Goal: Contribute content

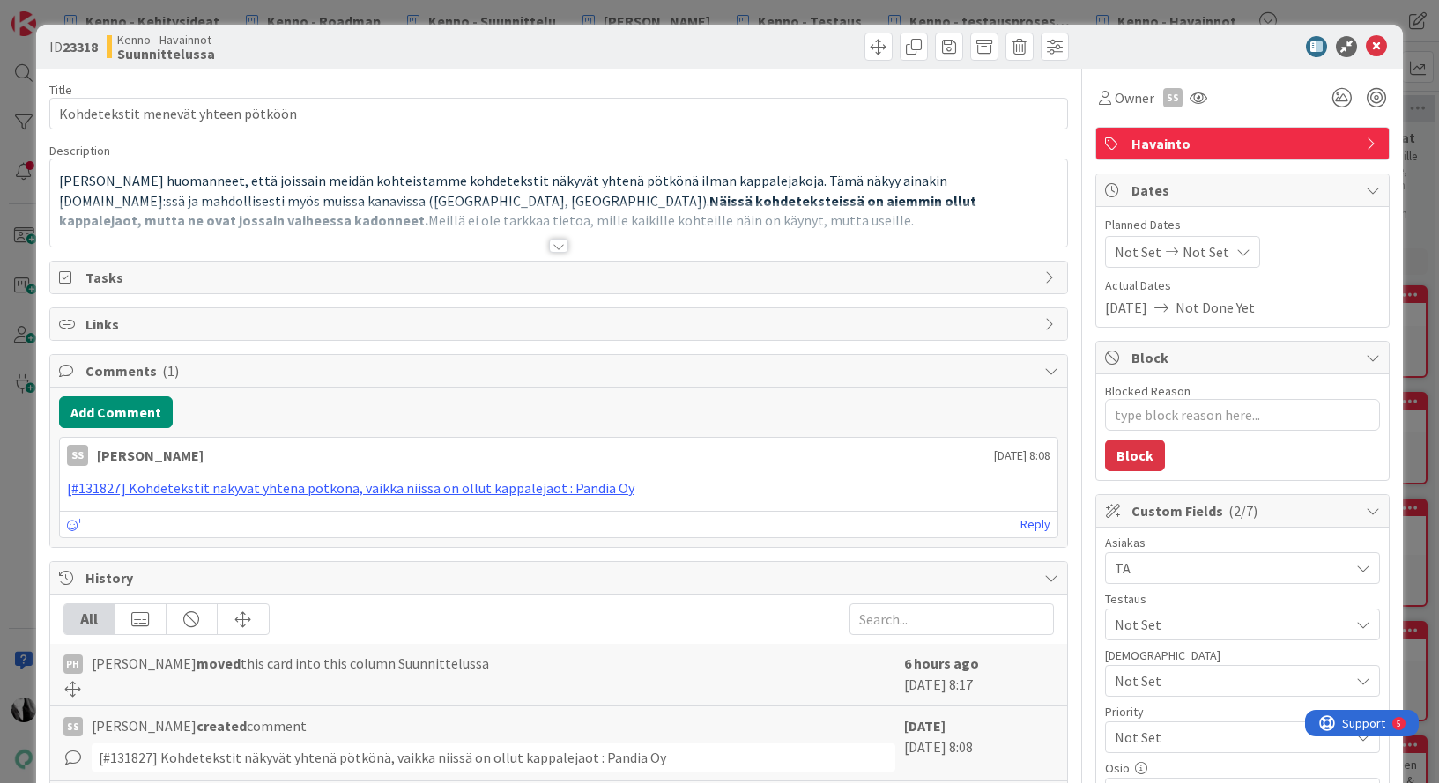
type textarea "x"
click at [561, 248] on div at bounding box center [558, 246] width 19 height 14
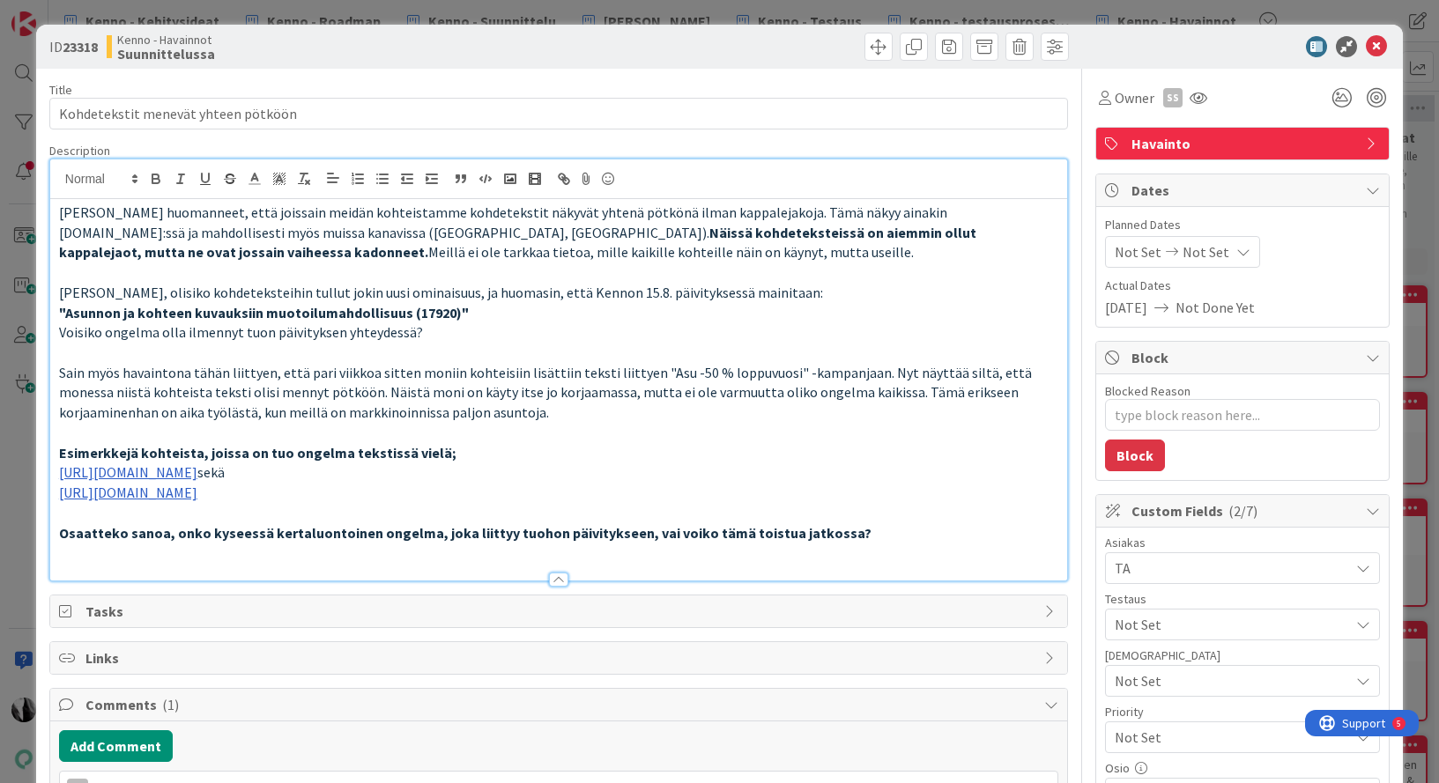
scroll to position [4, 0]
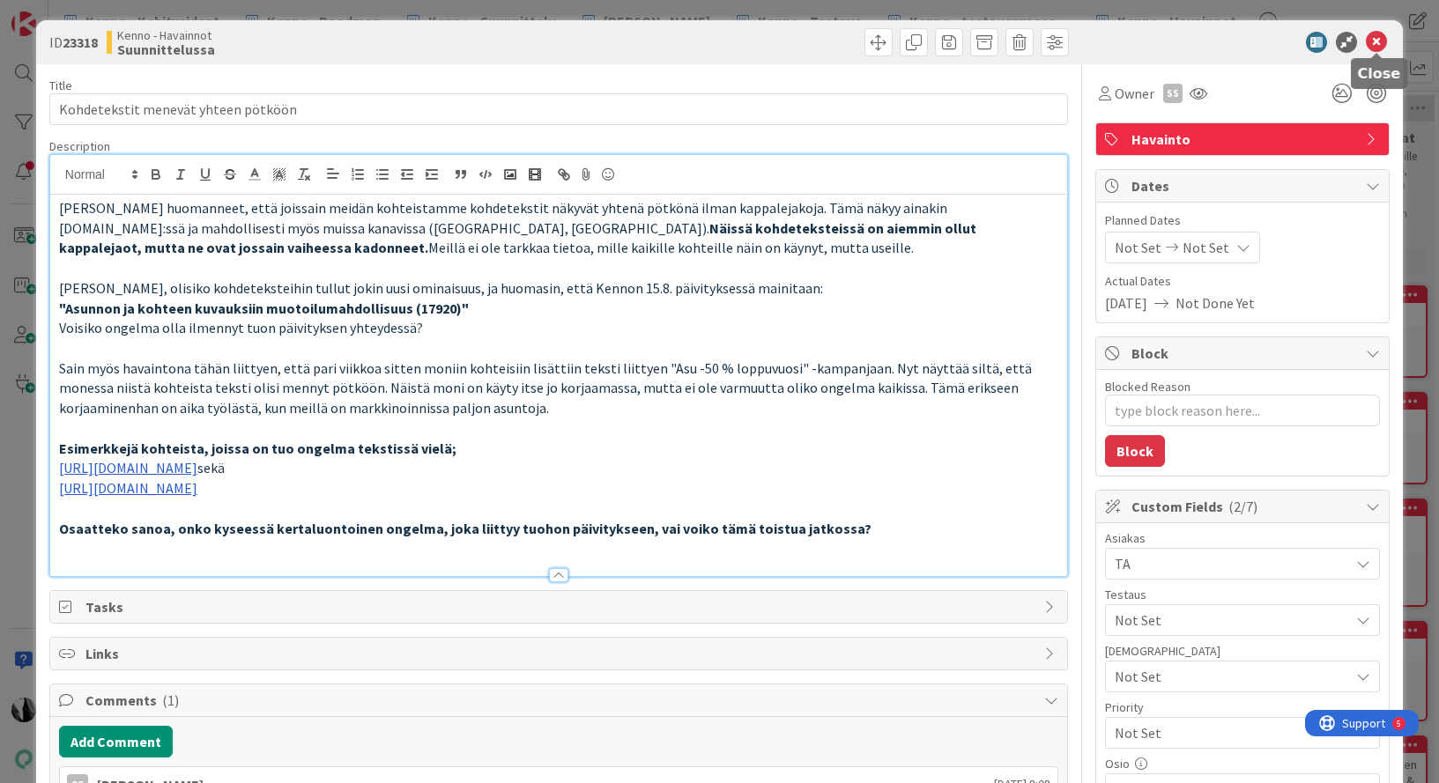
click at [1374, 34] on icon at bounding box center [1376, 42] width 21 height 21
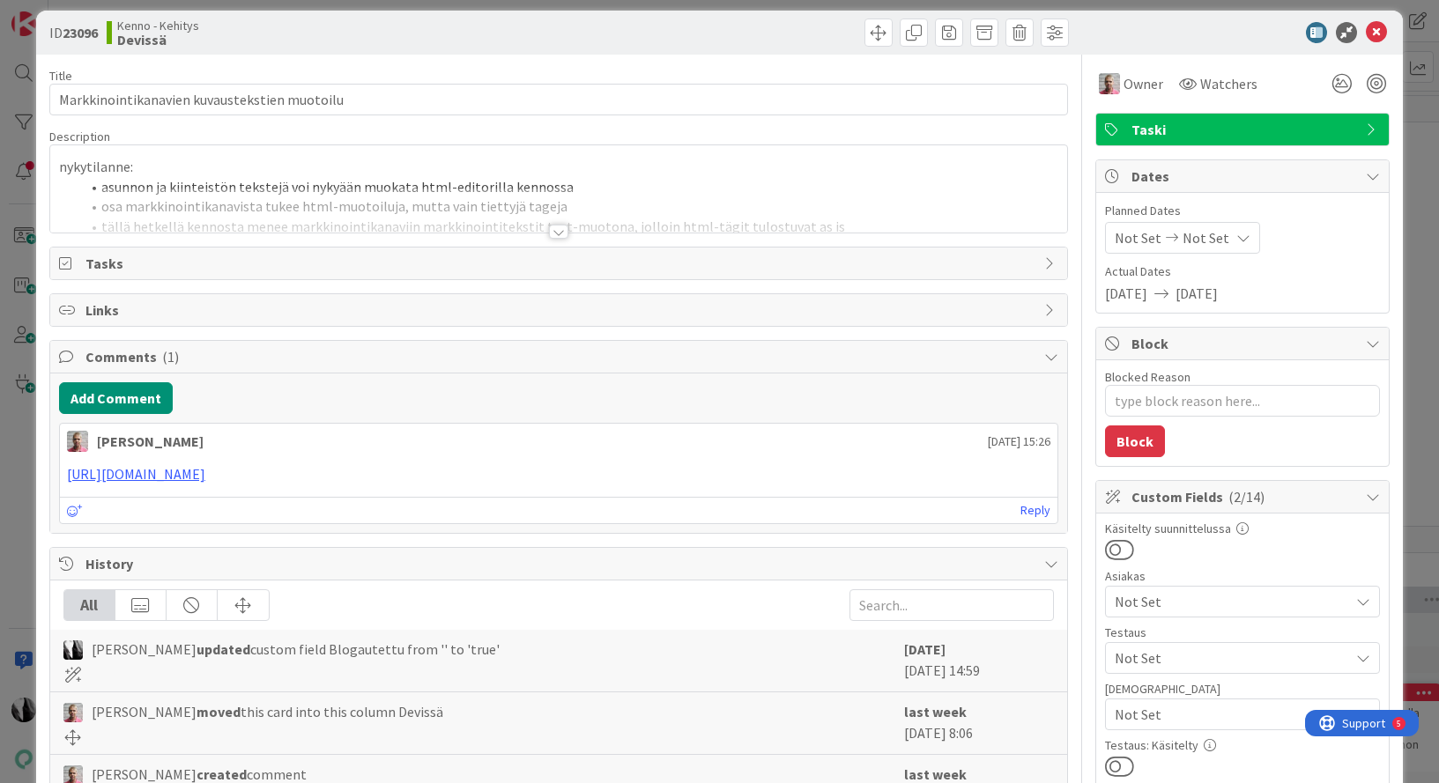
scroll to position [10, 0]
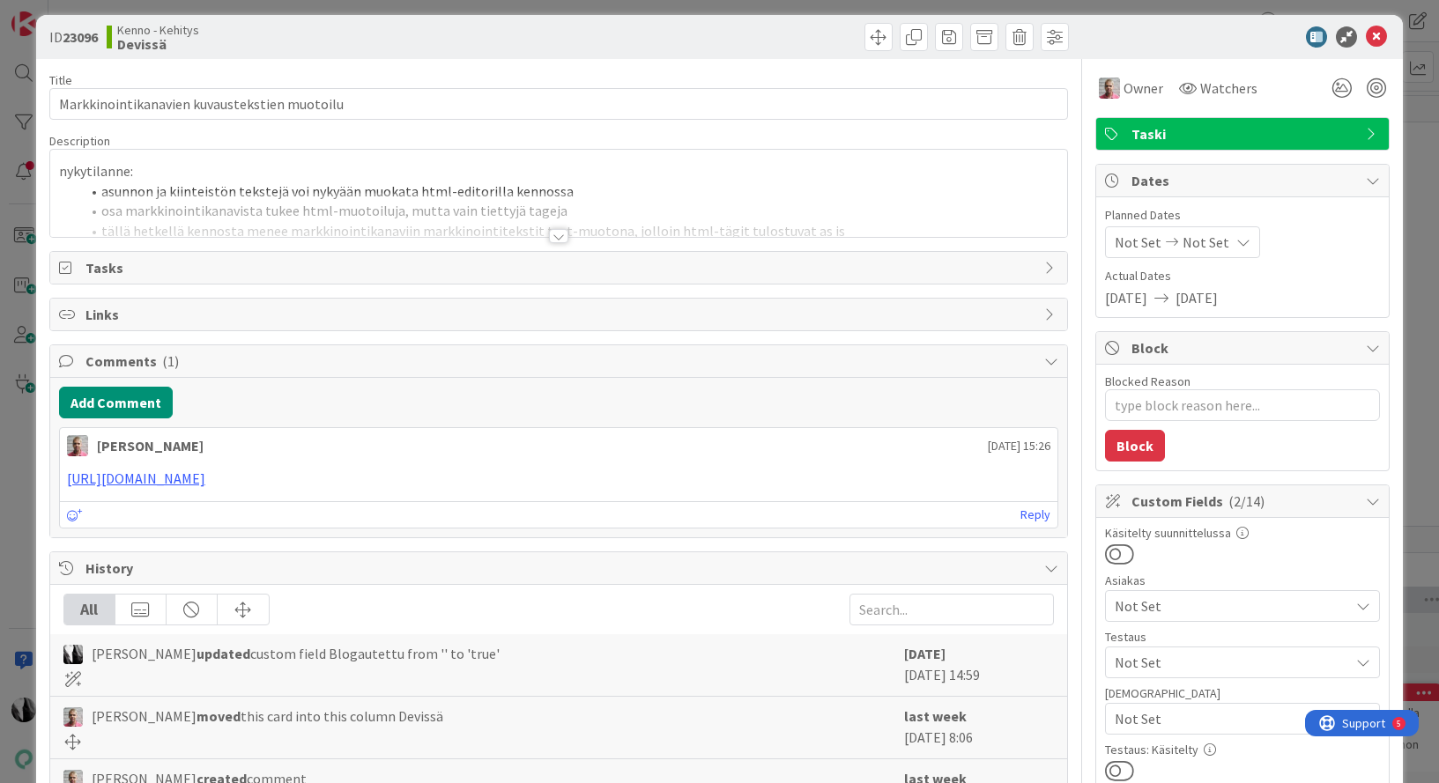
type textarea "x"
click at [1378, 37] on icon at bounding box center [1376, 36] width 21 height 21
